Goal: Find specific page/section: Find specific page/section

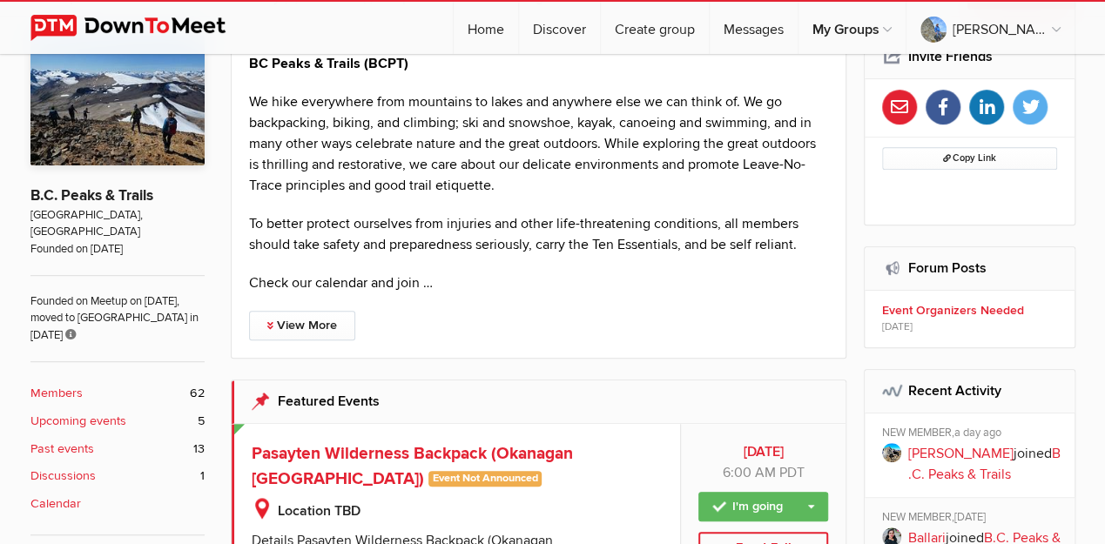
scroll to position [522, 0]
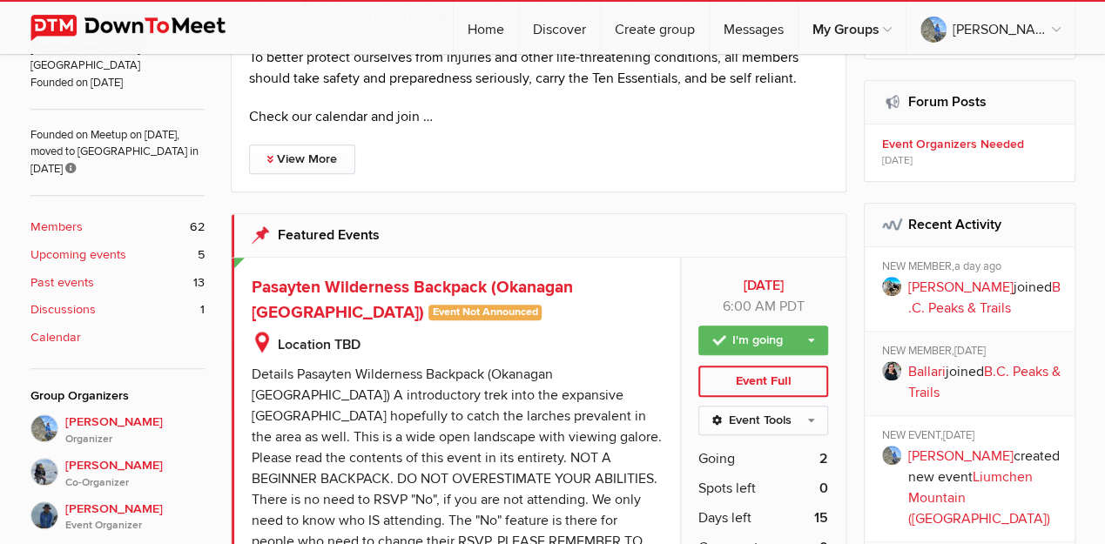
click at [73, 273] on b "Past events" at bounding box center [62, 282] width 64 height 19
